Goal: Task Accomplishment & Management: Manage account settings

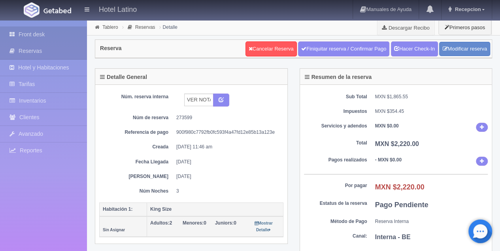
click at [43, 39] on link "Front desk" at bounding box center [43, 34] width 87 height 16
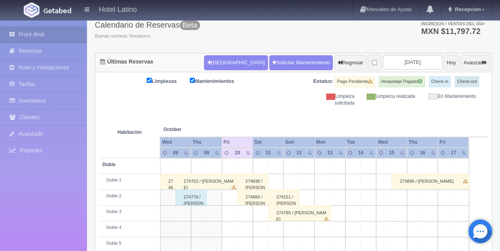
scroll to position [53, 0]
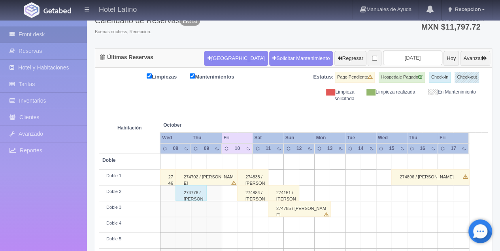
click at [288, 209] on div "274785 / JESUS SANTANA RODRIGUEZ" at bounding box center [299, 209] width 63 height 16
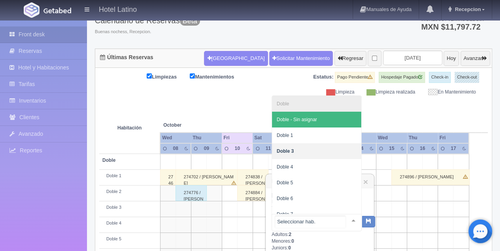
click at [334, 218] on input "text" at bounding box center [310, 222] width 70 height 12
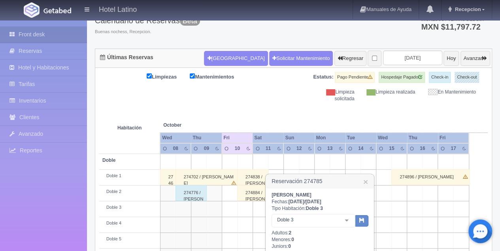
click at [420, 205] on td at bounding box center [414, 210] width 15 height 16
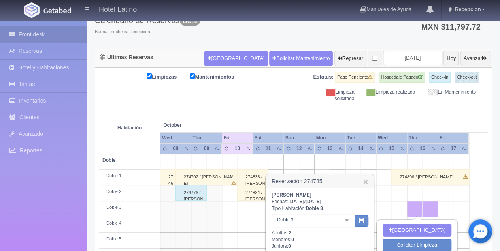
click at [352, 104] on th at bounding box center [338, 117] width 46 height 30
click at [366, 182] on link "×" at bounding box center [365, 182] width 5 height 8
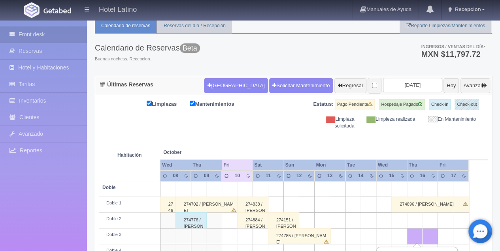
scroll to position [0, 0]
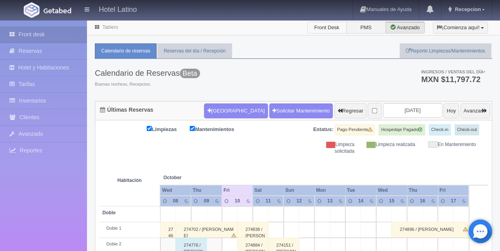
click at [318, 26] on label "Front Desk" at bounding box center [327, 28] width 40 height 12
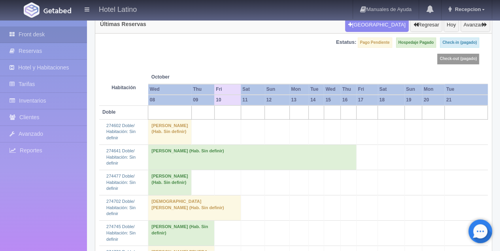
scroll to position [79, 0]
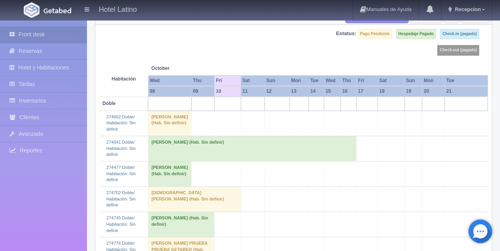
click at [173, 124] on td "[PERSON_NAME] (Hab. Sin definir)" at bounding box center [169, 123] width 43 height 25
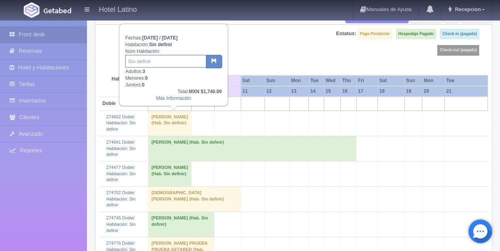
click at [167, 62] on input "text" at bounding box center [165, 61] width 81 height 13
click at [303, 48] on div "Estatus: Pago Pendiente Hospedaje Pagado Check-in (pagado) Check-out (pagado)" at bounding box center [391, 45] width 195 height 33
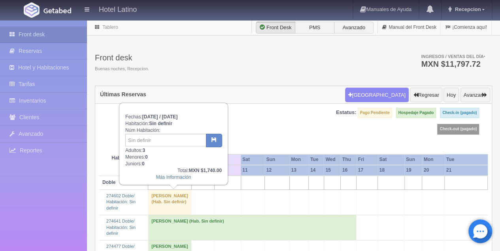
click at [264, 125] on div "Estatus: Pago Pendiente Hospedaje Pagado Check-in (pagado) Check-out (pagado)" at bounding box center [293, 124] width 389 height 33
click at [296, 119] on div "Estatus: Pago Pendiente Hospedaje Pagado Check-in (pagado) Check-out (pagado)" at bounding box center [391, 124] width 195 height 33
click at [270, 123] on div "Estatus: Pago Pendiente Hospedaje Pagado Check-in (pagado) Check-out (pagado)" at bounding box center [293, 124] width 389 height 33
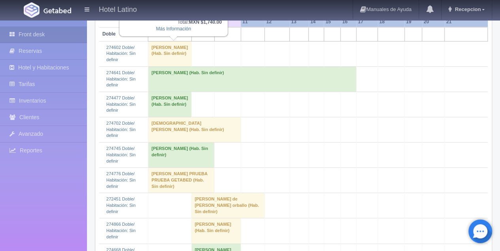
scroll to position [158, 0]
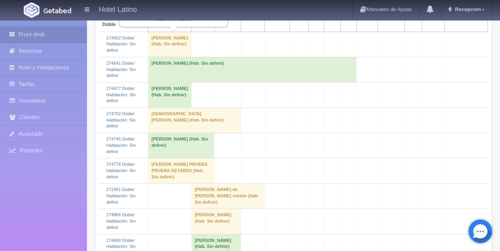
click at [206, 221] on td "Oralia Acosta (Hab. Sin definir)" at bounding box center [215, 221] width 49 height 25
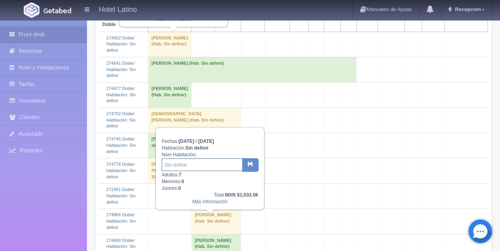
click at [200, 167] on input "text" at bounding box center [202, 165] width 81 height 13
type input "225-226"
click at [249, 162] on icon "button" at bounding box center [250, 164] width 5 height 5
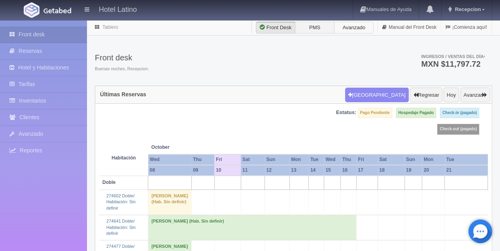
click at [340, 29] on label "Avanzado" at bounding box center [354, 28] width 40 height 12
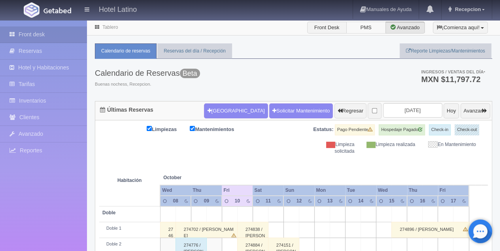
click at [367, 27] on label "PMS" at bounding box center [366, 28] width 40 height 12
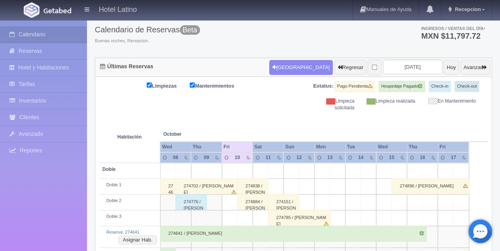
scroll to position [53, 0]
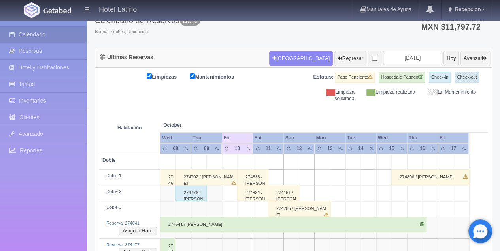
click at [187, 195] on div "274776 / [PERSON_NAME] PRUEBA PRUEBA GETABED" at bounding box center [191, 193] width 31 height 16
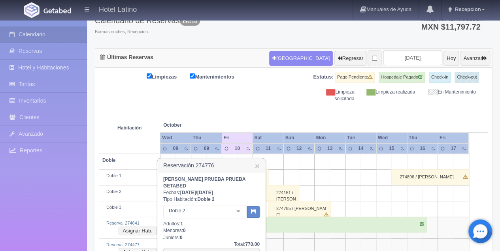
click at [237, 95] on div "Limpiezas Mantenimientos Estatus: Pago Pendiente Hospedaje Pagado Check-in Chec…" at bounding box center [293, 87] width 389 height 30
click at [256, 169] on link "×" at bounding box center [257, 166] width 5 height 8
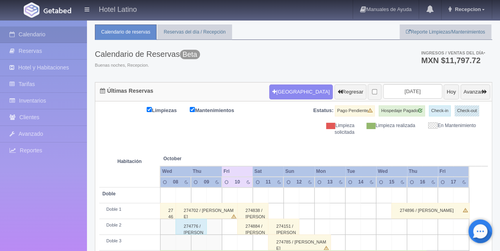
scroll to position [0, 0]
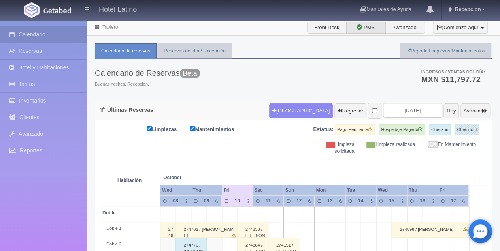
click at [323, 33] on div "Tablero Front Desk PMS Avanzado ¡Comienza aquí! Habitaciones y Reservas Limpiez…" at bounding box center [293, 28] width 413 height 16
click at [323, 32] on label "Front Desk" at bounding box center [327, 28] width 40 height 12
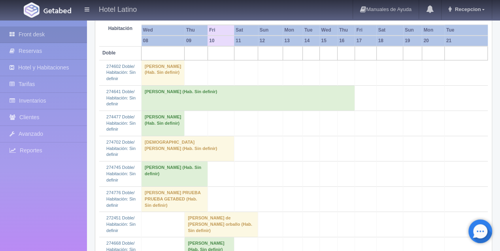
scroll to position [132, 0]
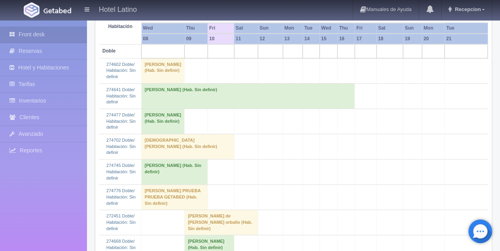
click at [171, 160] on td "[DEMOGRAPHIC_DATA][PERSON_NAME] (Hab. Sin definir)" at bounding box center [188, 146] width 93 height 25
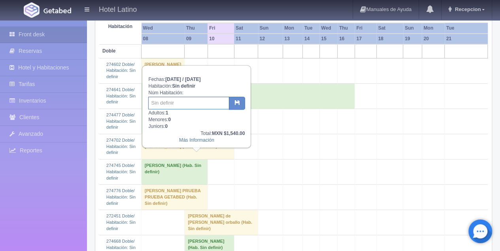
click at [171, 109] on input "text" at bounding box center [188, 103] width 81 height 13
click at [285, 83] on td at bounding box center [293, 70] width 20 height 25
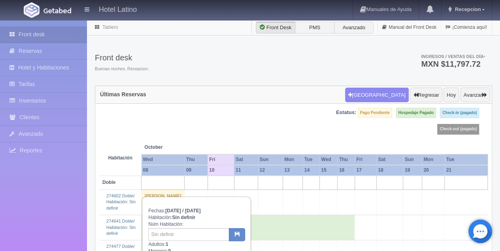
click at [255, 144] on th at bounding box center [246, 147] width 24 height 13
